Goal: Obtain resource: Obtain resource

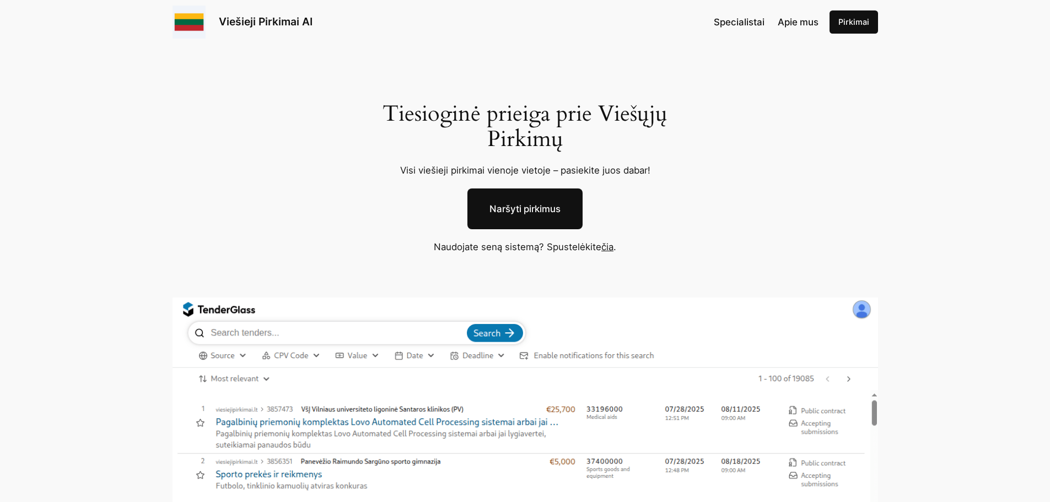
click at [283, 23] on link "Viešieji Pirkimai AI" at bounding box center [266, 21] width 94 height 13
click at [860, 26] on link "Pirkimai" at bounding box center [854, 21] width 49 height 23
click at [607, 246] on link "čia" at bounding box center [607, 246] width 12 height 11
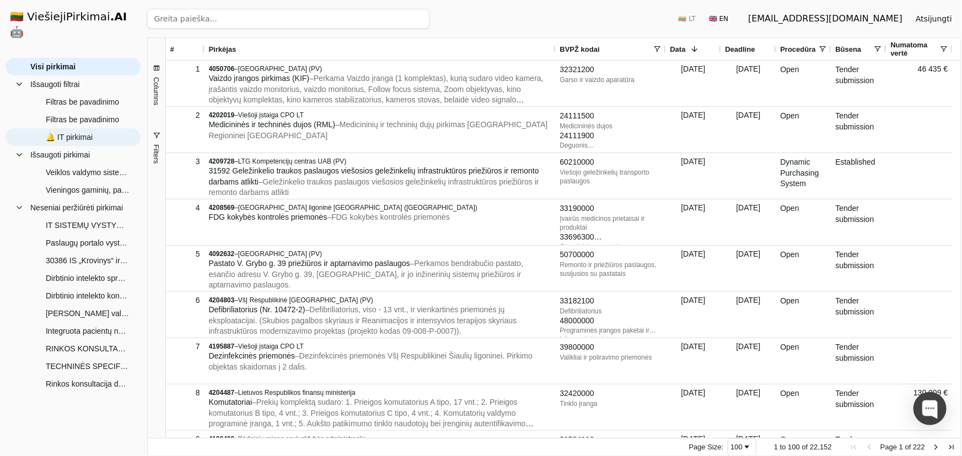
click at [76, 129] on span "🔔 IT pirkimai" at bounding box center [69, 137] width 47 height 17
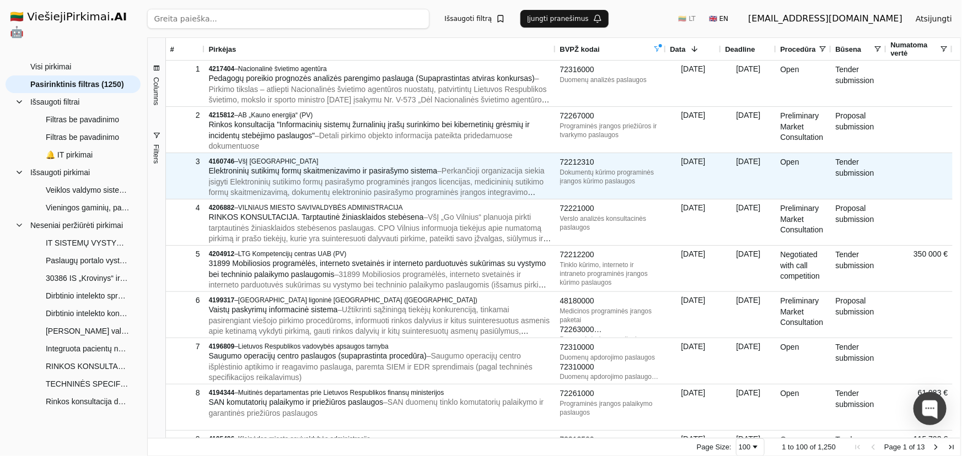
click at [359, 181] on span "– Perkančioji organizacija siekia įsigyti Elektroninių sutikimo formų pasirašym…" at bounding box center [377, 186] width 336 height 41
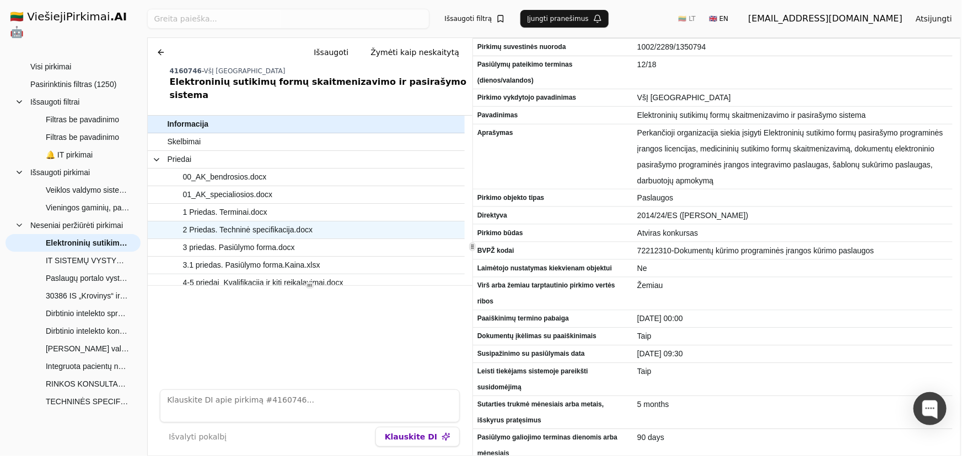
click at [245, 222] on span "2 Priedas. Techninė specifikacija.docx" at bounding box center [248, 230] width 130 height 16
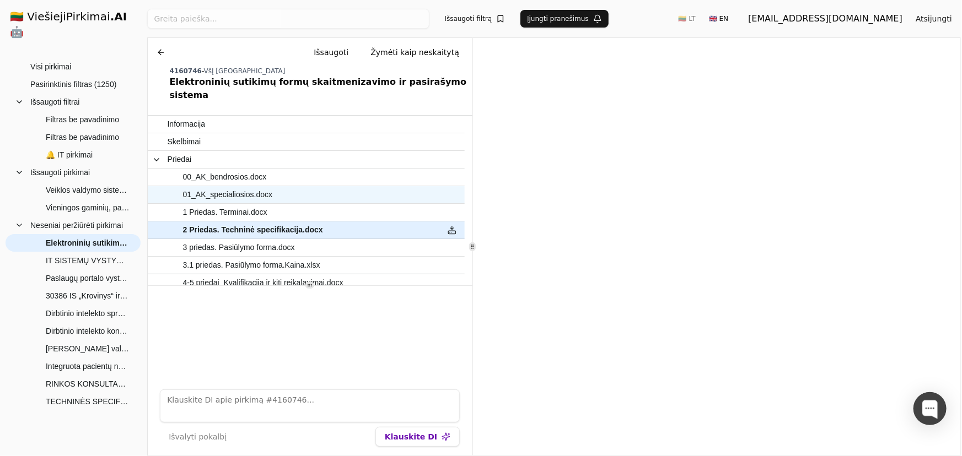
click at [249, 187] on span "01_AK_specialiosios.docx" at bounding box center [228, 195] width 90 height 16
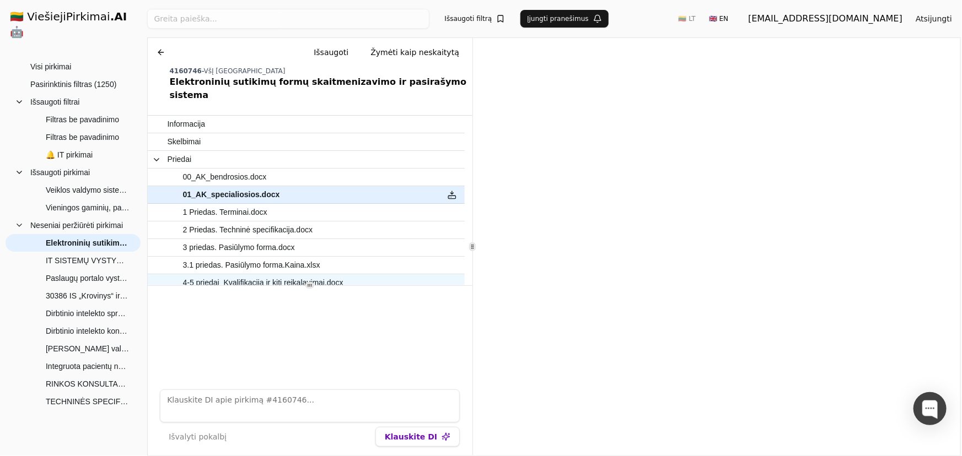
click at [240, 275] on span "4-5 priedai_Kvalifikacija ir kiti reikalavimai.docx" at bounding box center [263, 283] width 160 height 16
